Goal: Obtain resource: Download file/media

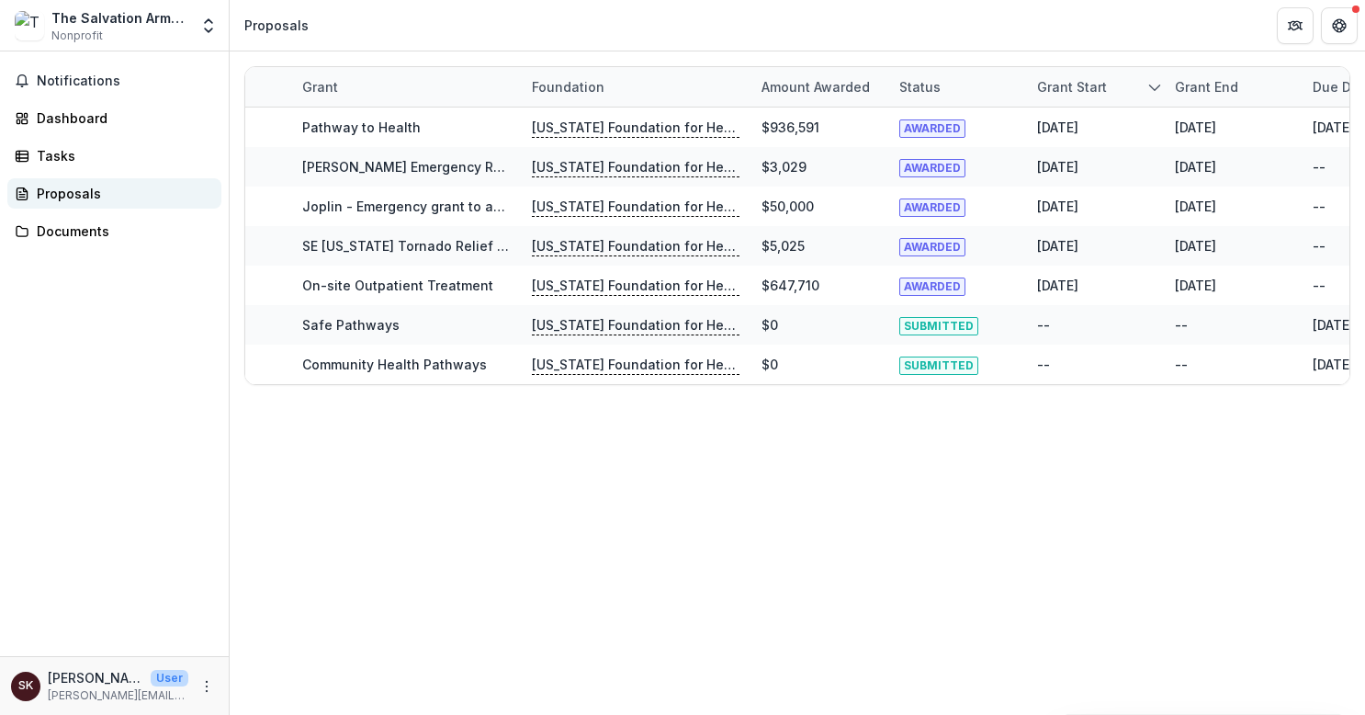
click at [57, 196] on div "Proposals" at bounding box center [122, 193] width 170 height 19
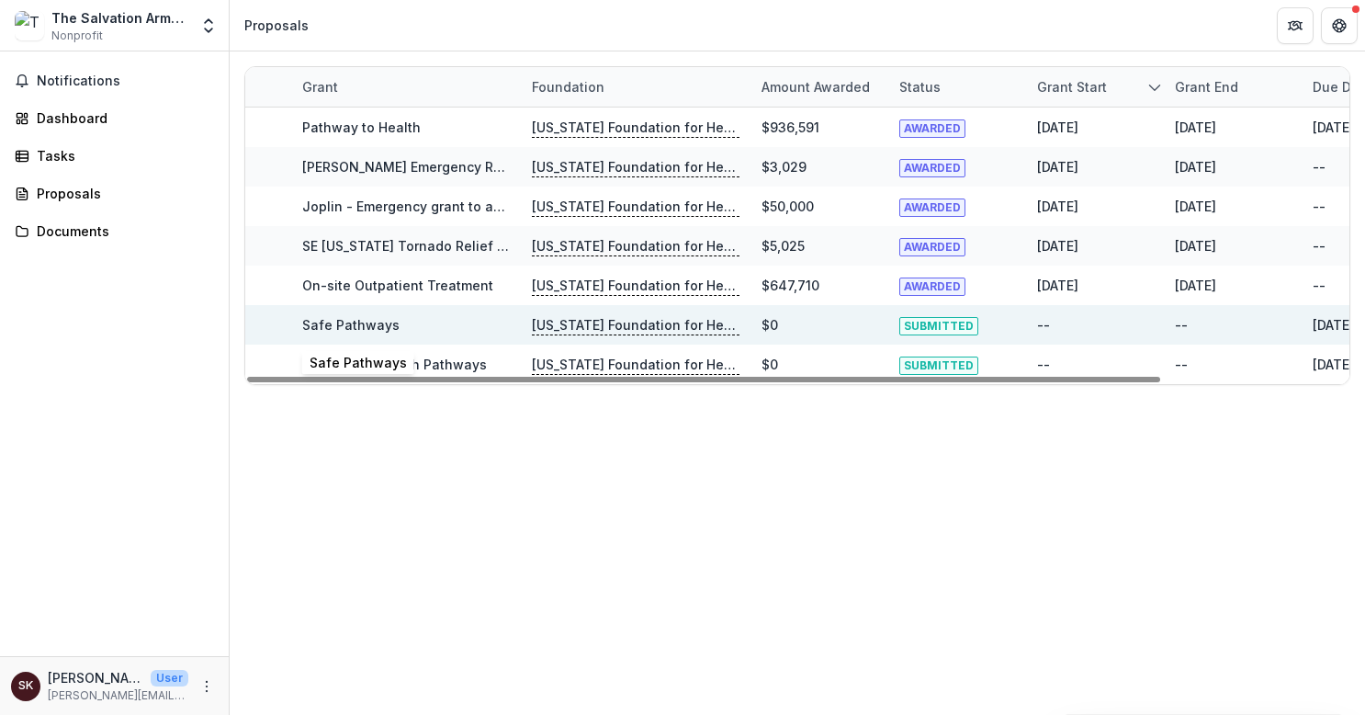
click at [353, 321] on link "Safe Pathways" at bounding box center [350, 325] width 97 height 16
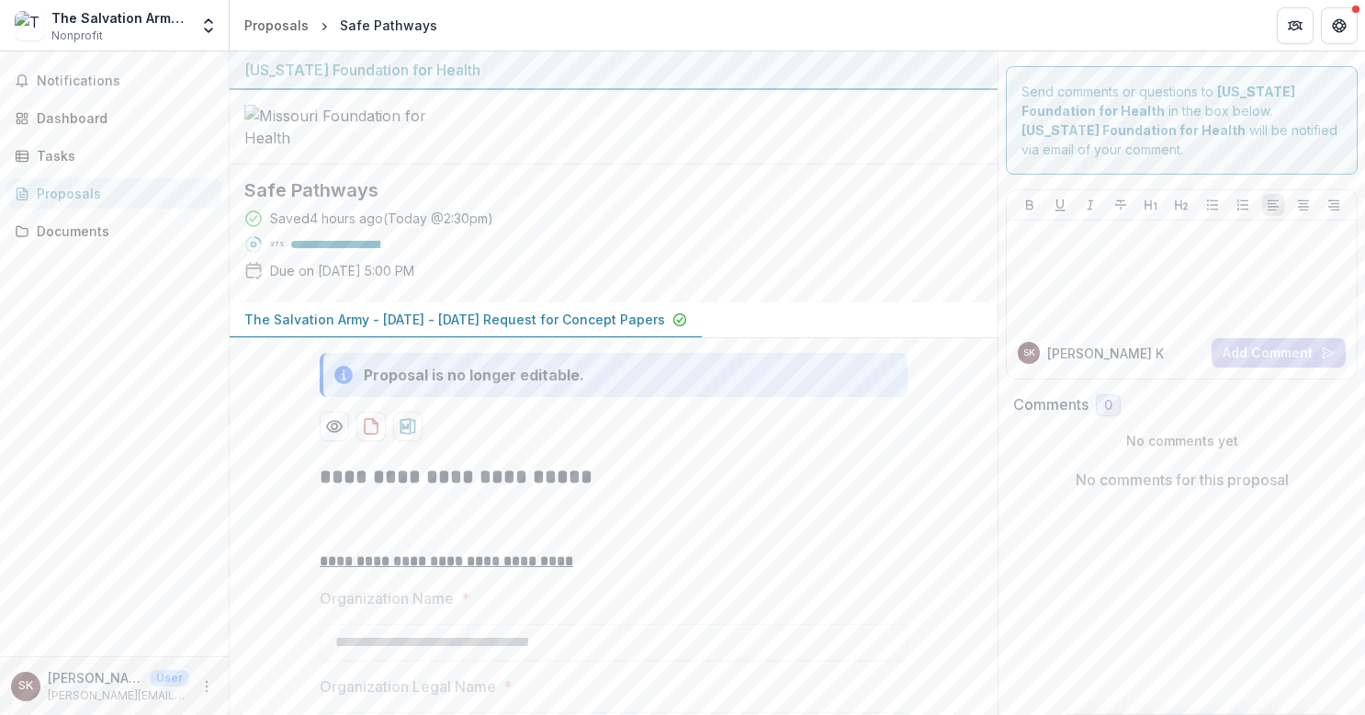
click at [535, 329] on p "The Salvation Army - [DATE] - [DATE] Request for Concept Papers" at bounding box center [454, 319] width 421 height 19
click at [366, 435] on icon "download-proposal" at bounding box center [371, 426] width 18 height 18
click at [588, 92] on div at bounding box center [614, 127] width 768 height 74
click at [332, 429] on circle "Preview 1e7fdfd6-7074-4b98-ab5d-e0b2044657e4-0.pdf" at bounding box center [335, 426] width 6 height 6
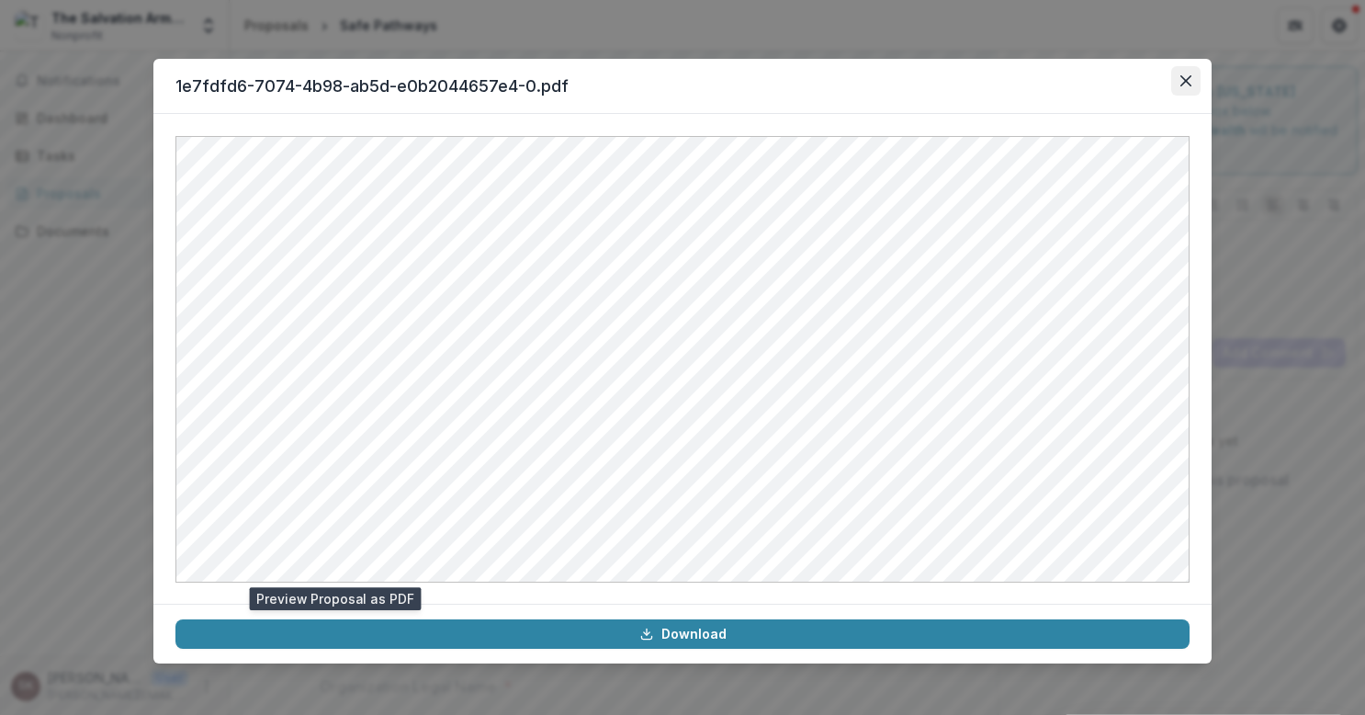
click at [1188, 77] on icon "Close" at bounding box center [1185, 80] width 11 height 11
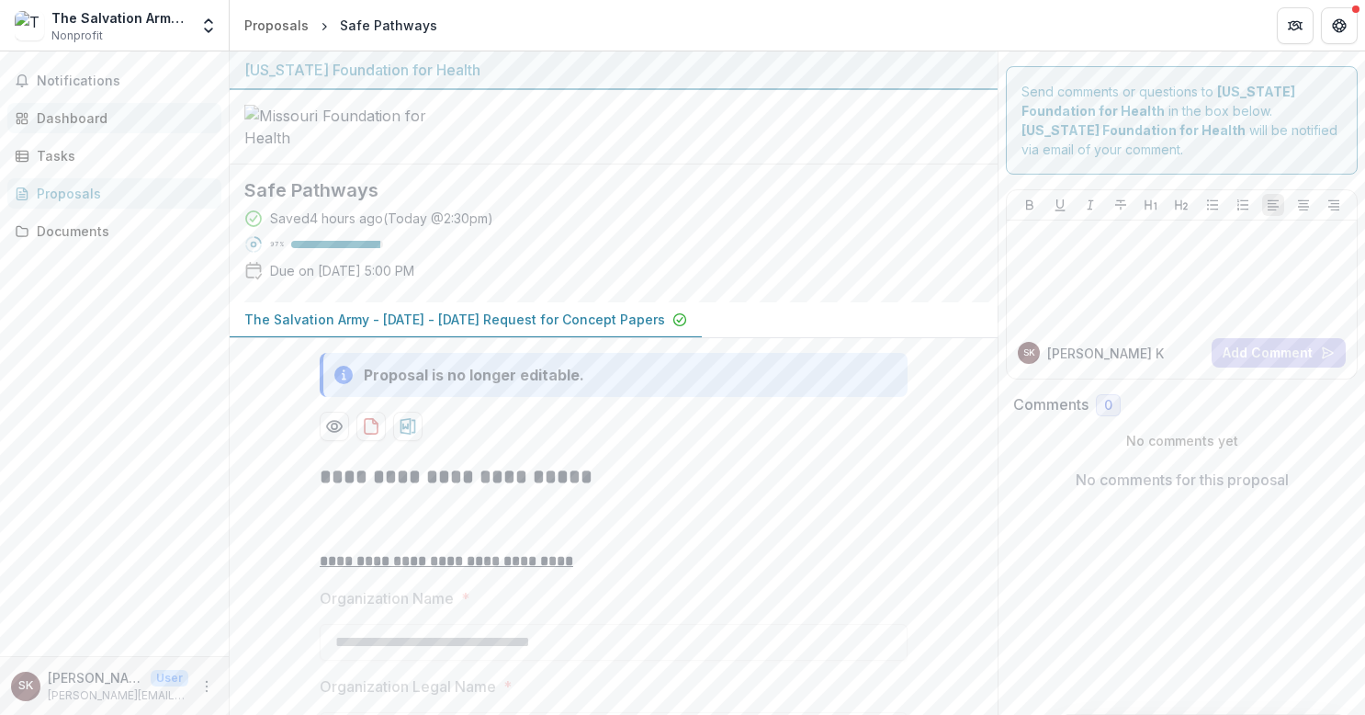
click at [61, 113] on div "Dashboard" at bounding box center [122, 117] width 170 height 19
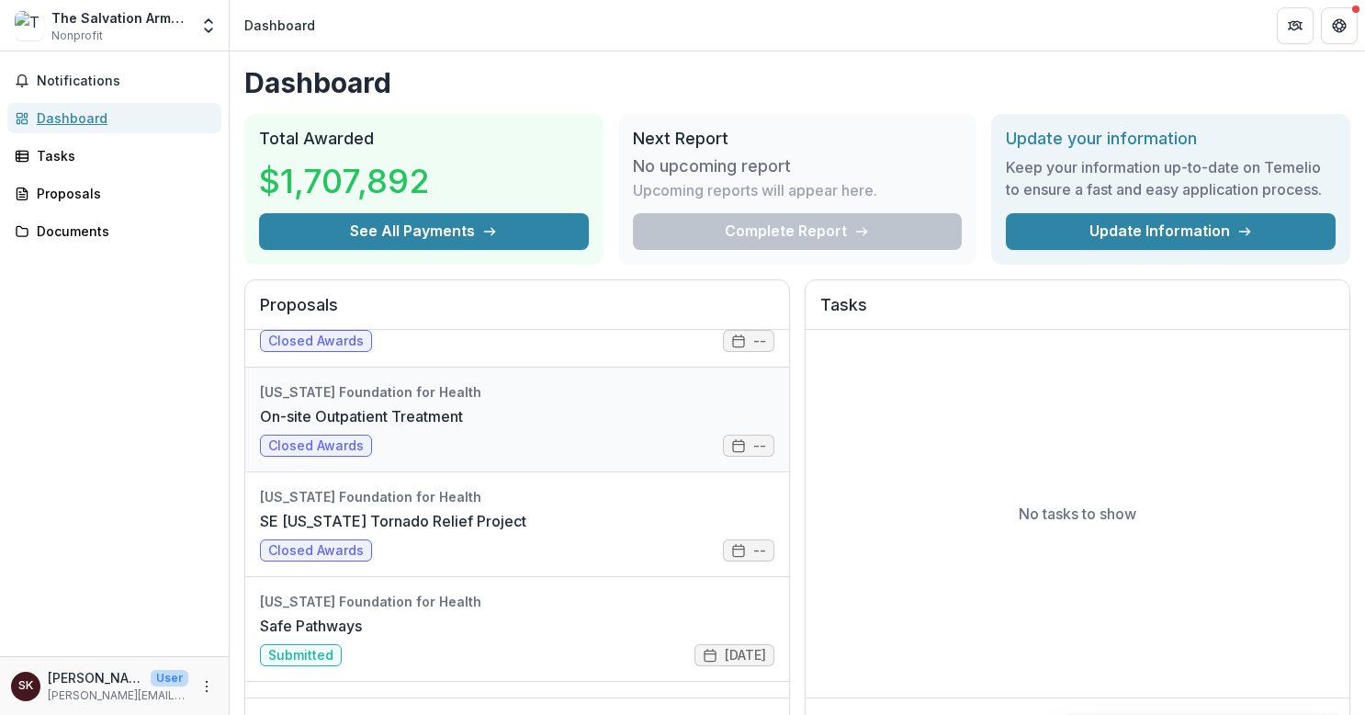
scroll to position [364, 0]
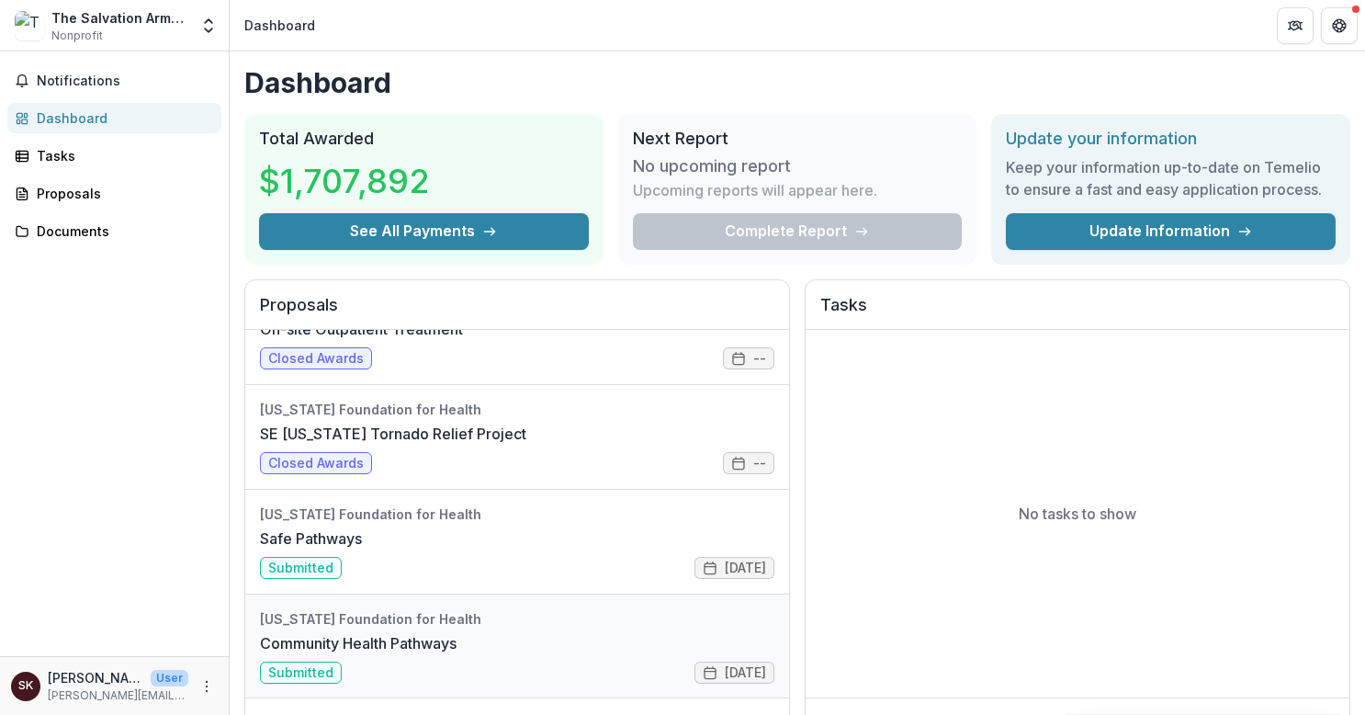
click at [305, 654] on link "Community Health Pathways" at bounding box center [358, 643] width 197 height 22
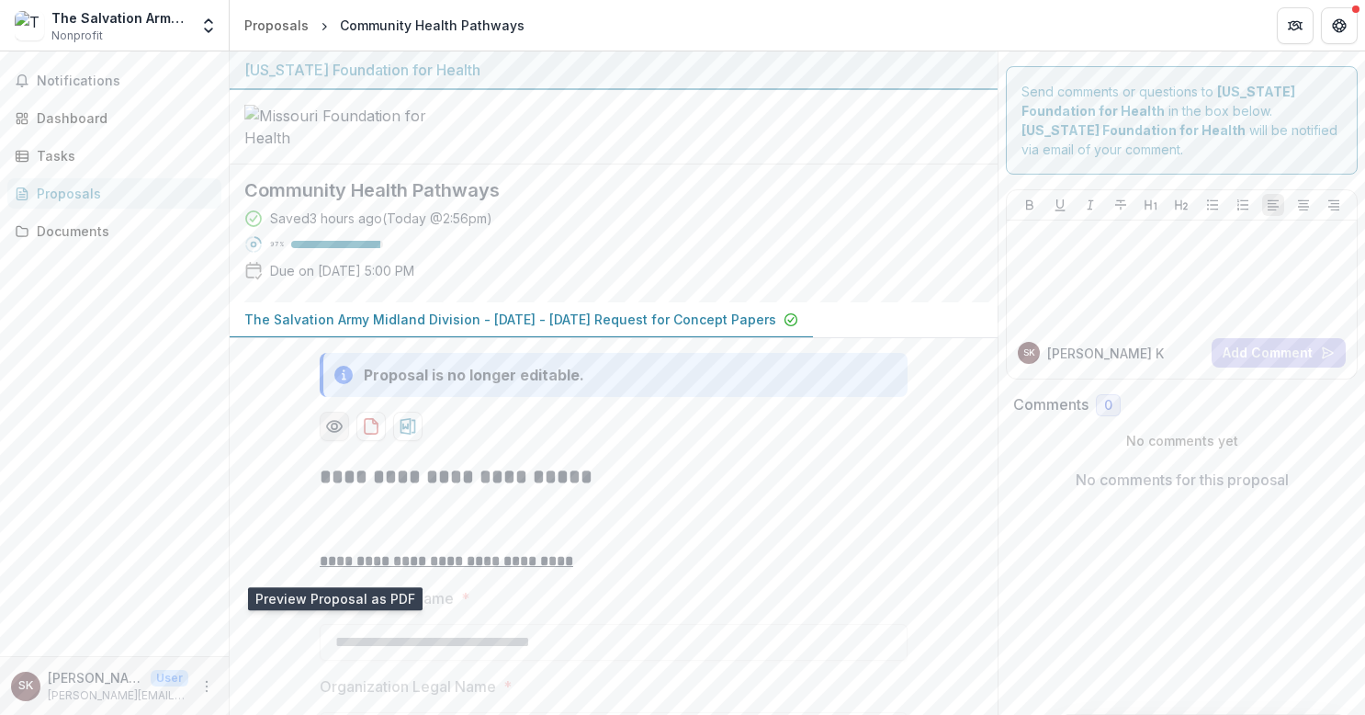
click at [332, 429] on circle "Preview 4ee66c22-93f6-4bdc-982d-75a8c6204a42-0.pdf" at bounding box center [335, 426] width 6 height 6
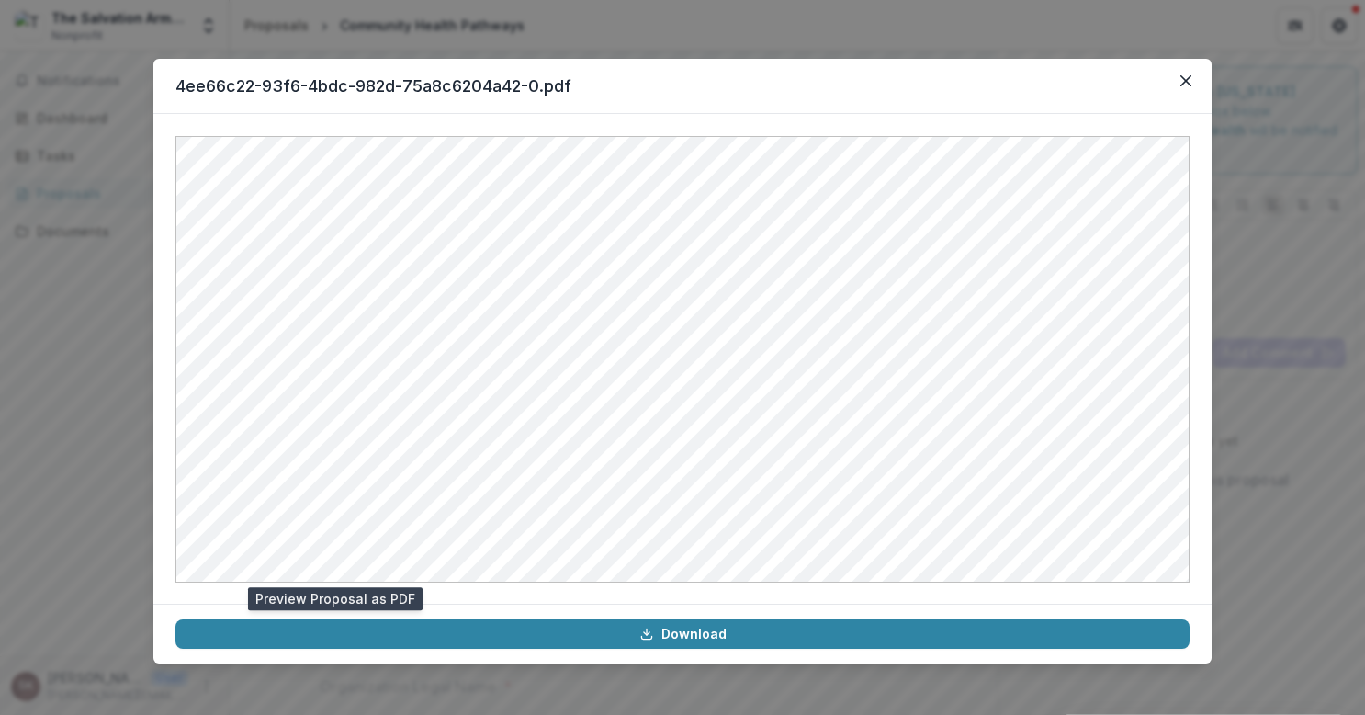
click at [817, 70] on header "4ee66c22-93f6-4bdc-982d-75a8c6204a42-0.pdf" at bounding box center [682, 86] width 1058 height 55
click at [1177, 86] on button "Close" at bounding box center [1185, 80] width 29 height 29
